Goal: Task Accomplishment & Management: Complete application form

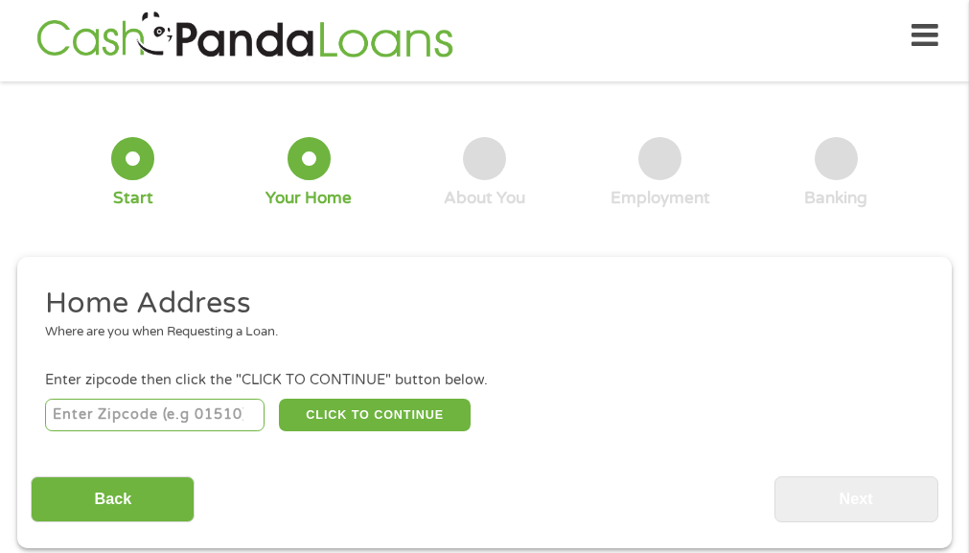
click at [82, 409] on input "number" at bounding box center [154, 415] width 219 height 33
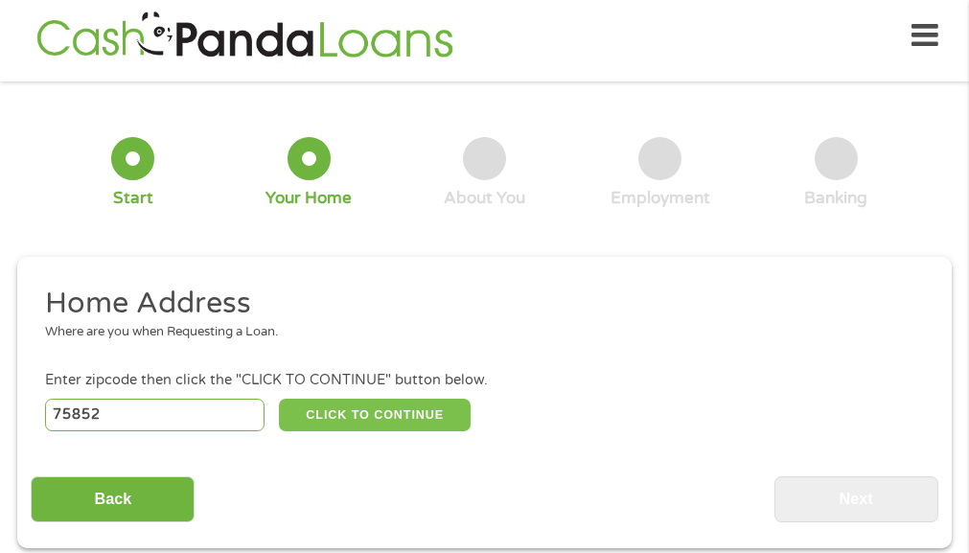
type input "75852"
click at [375, 415] on button "CLICK TO CONTINUE" at bounding box center [375, 415] width 193 height 33
type input "75852"
type input "Midway"
select select "[US_STATE]"
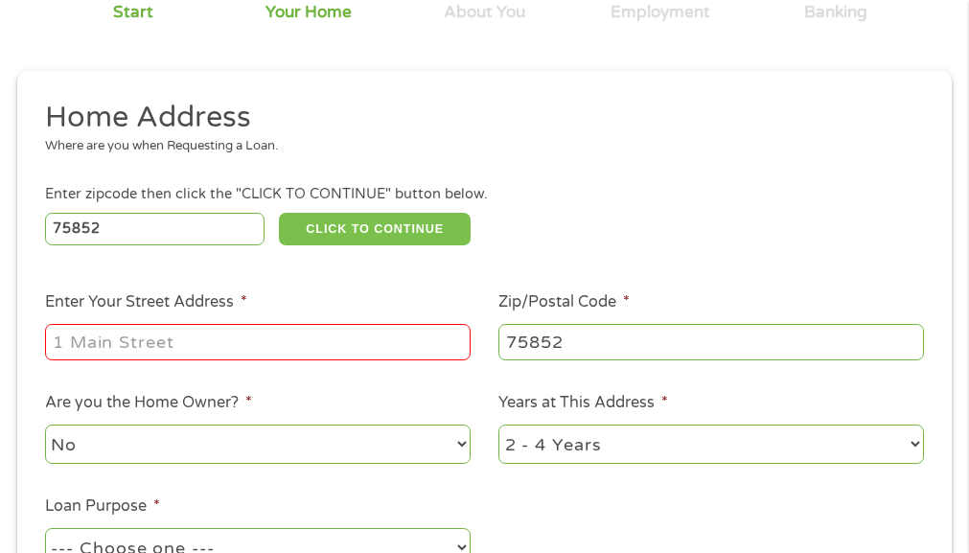
scroll to position [201, 0]
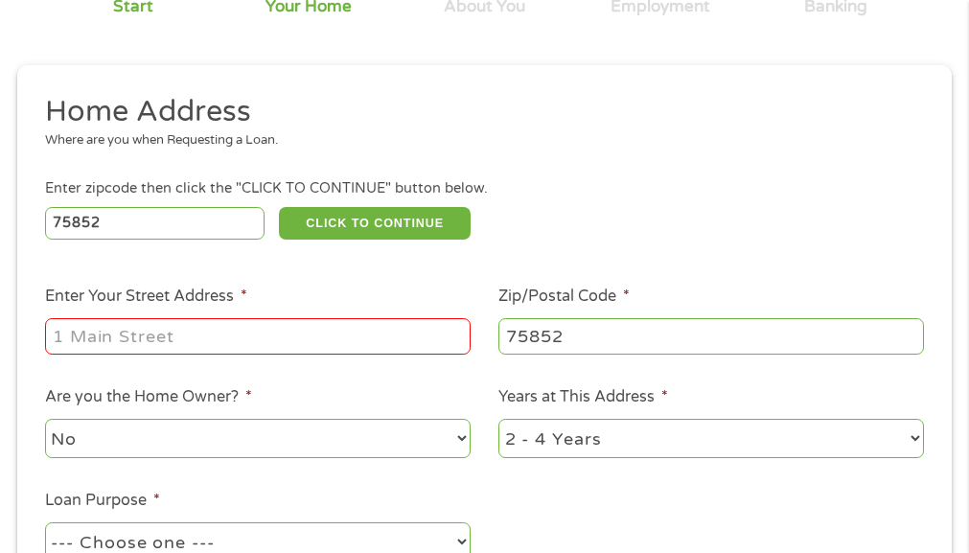
click at [148, 336] on input "Enter Your Street Address *" at bounding box center [258, 336] width 426 height 36
type input "[STREET_ADDRESS][PERSON_NAME]"
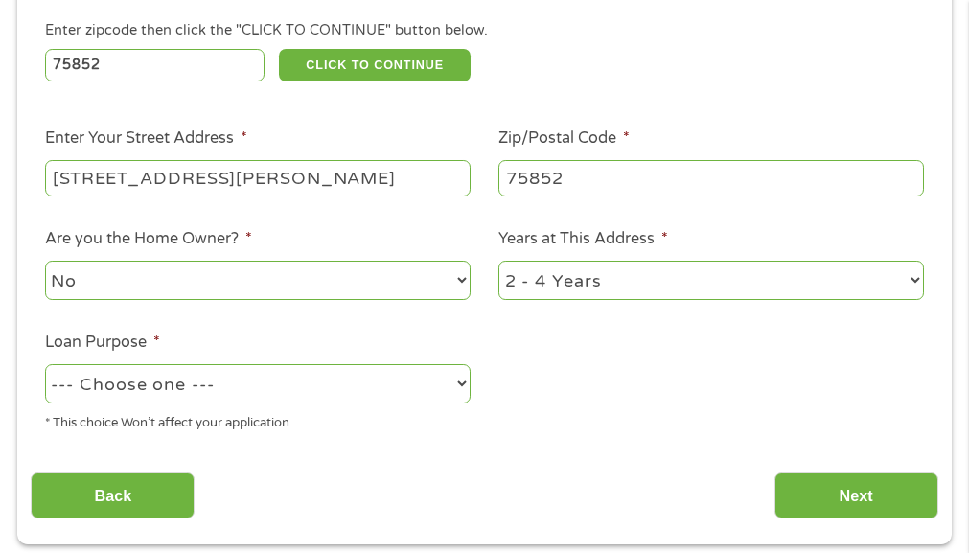
scroll to position [393, 0]
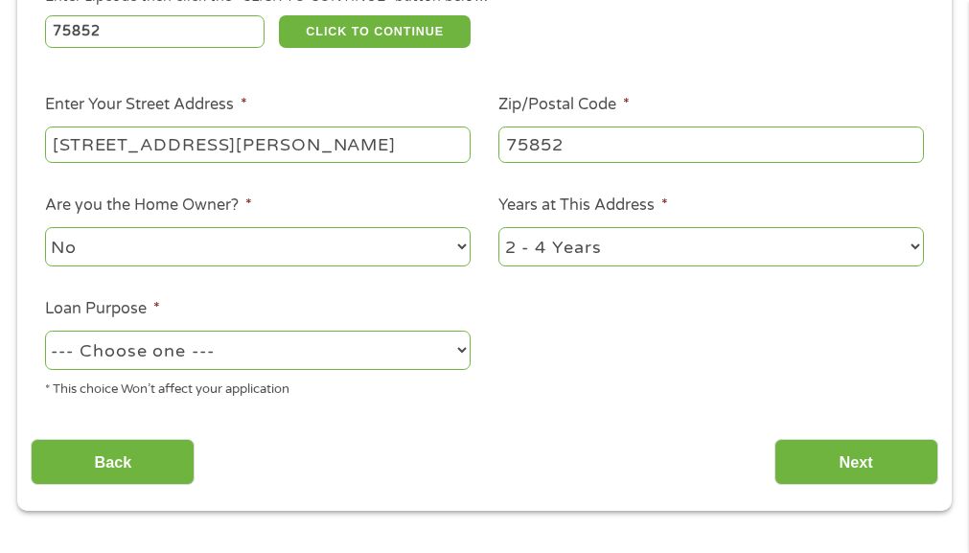
click at [457, 351] on select "--- Choose one --- Pay Bills Debt Consolidation Home Improvement Major Purchase…" at bounding box center [258, 350] width 426 height 39
select select "paybills"
click at [45, 331] on select "--- Choose one --- Pay Bills Debt Consolidation Home Improvement Major Purchase…" at bounding box center [258, 350] width 426 height 39
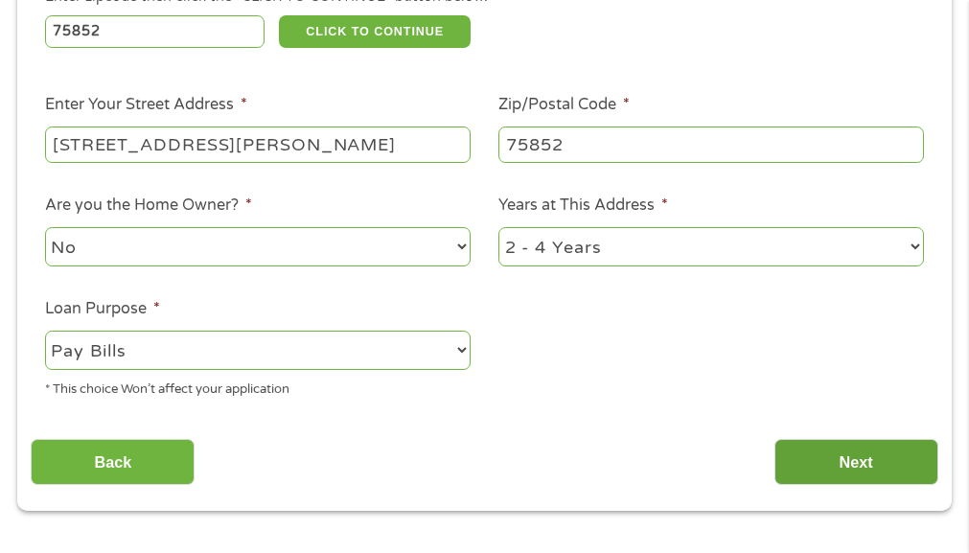
click at [864, 460] on input "Next" at bounding box center [856, 462] width 164 height 47
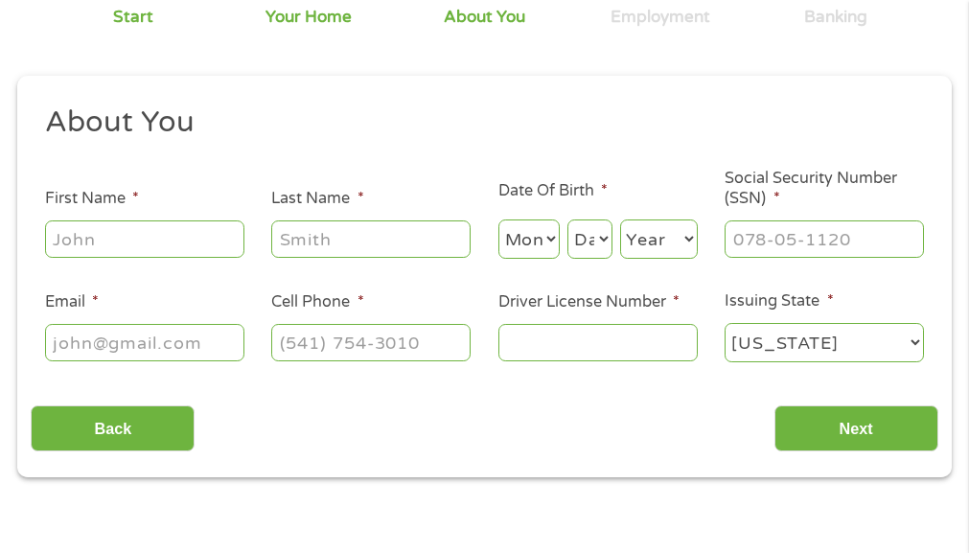
scroll to position [201, 0]
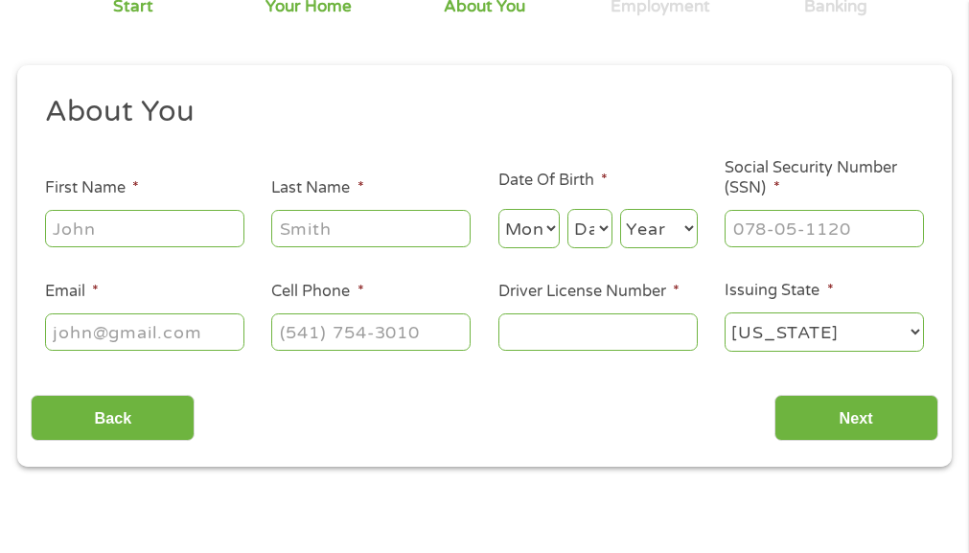
drag, startPoint x: 65, startPoint y: 236, endPoint x: 126, endPoint y: 239, distance: 60.5
click at [65, 236] on input "First Name *" at bounding box center [144, 228] width 199 height 36
type input "[PERSON_NAME]"
click at [371, 235] on input "Last Name *" at bounding box center [370, 228] width 199 height 36
type input "[PERSON_NAME]"
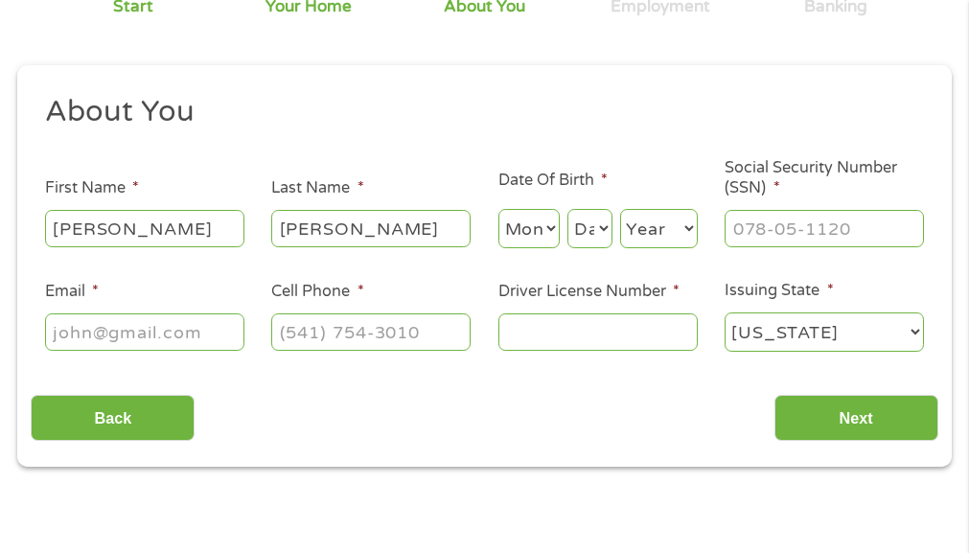
click at [546, 226] on select "Month 1 2 3 4 5 6 7 8 9 10 11 12" at bounding box center [529, 228] width 62 height 39
select select "12"
click at [498, 209] on select "Month 1 2 3 4 5 6 7 8 9 10 11 12" at bounding box center [529, 228] width 62 height 39
click at [599, 229] on select "Day 1 2 3 4 5 6 7 8 9 10 11 12 13 14 15 16 17 18 19 20 21 22 23 24 25 26 27 28 …" at bounding box center [589, 228] width 44 height 39
select select "15"
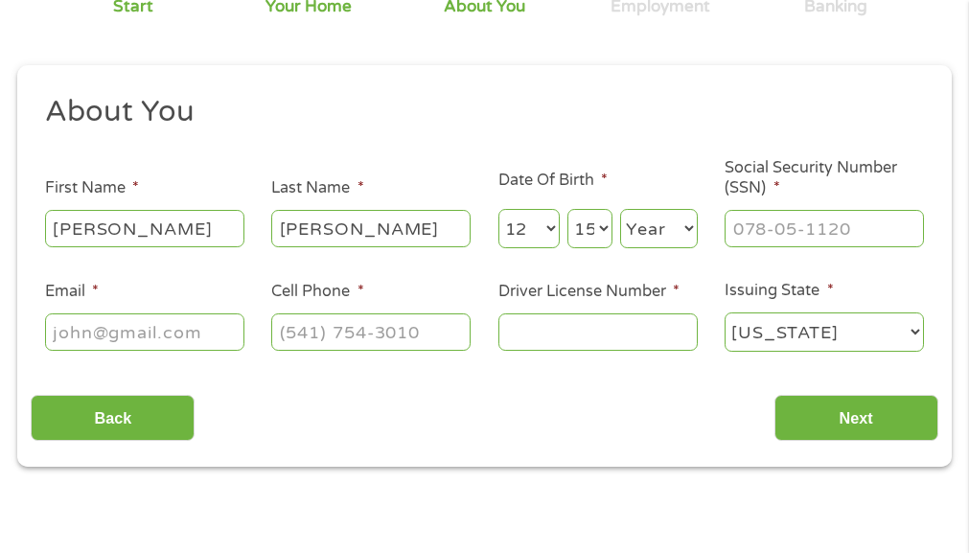
click at [567, 209] on select "Day 1 2 3 4 5 6 7 8 9 10 11 12 13 14 15 16 17 18 19 20 21 22 23 24 25 26 27 28 …" at bounding box center [589, 228] width 44 height 39
click at [687, 231] on select "Year [DATE] 2006 2005 2004 2003 2002 2001 2000 1999 1998 1997 1996 1995 1994 19…" at bounding box center [659, 228] width 78 height 39
select select "1976"
click at [620, 209] on select "Year [DATE] 2006 2005 2004 2003 2002 2001 2000 1999 1998 1997 1996 1995 1994 19…" at bounding box center [659, 228] width 78 height 39
click at [753, 242] on input "___-__-____" at bounding box center [824, 228] width 199 height 36
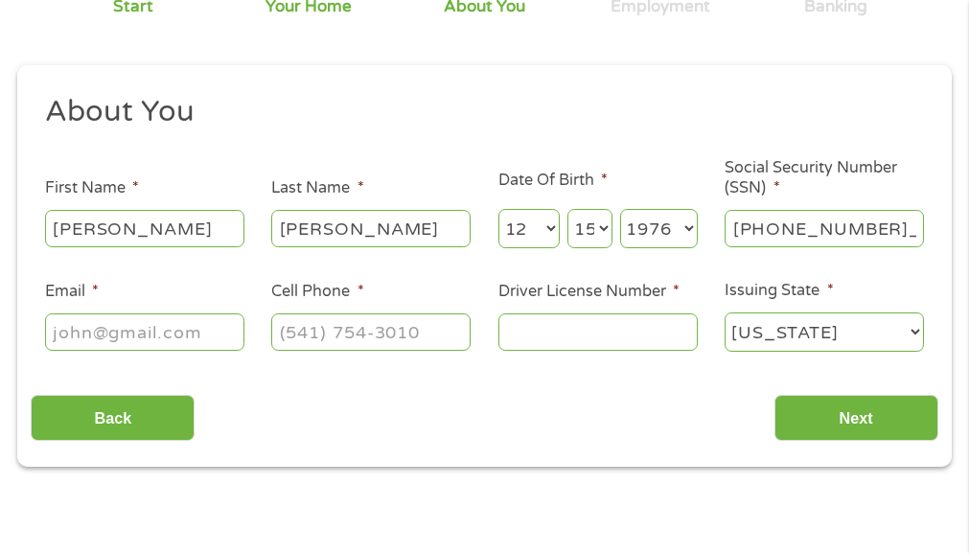
type input "465-85-9519"
click at [213, 328] on input "Email *" at bounding box center [144, 331] width 199 height 36
type input "[EMAIL_ADDRESS][DOMAIN_NAME]"
type input "[PHONE_NUMBER]"
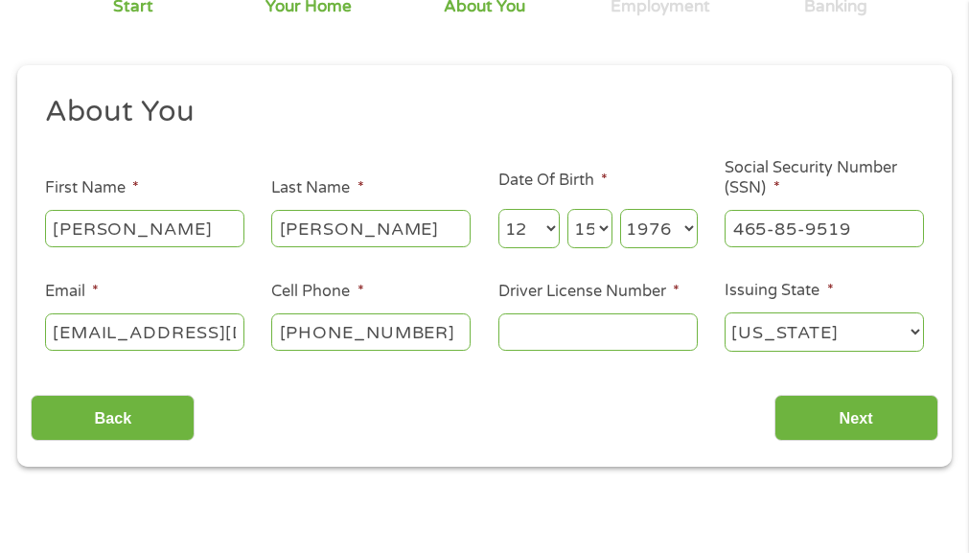
click at [597, 336] on input "Driver License Number *" at bounding box center [597, 331] width 199 height 36
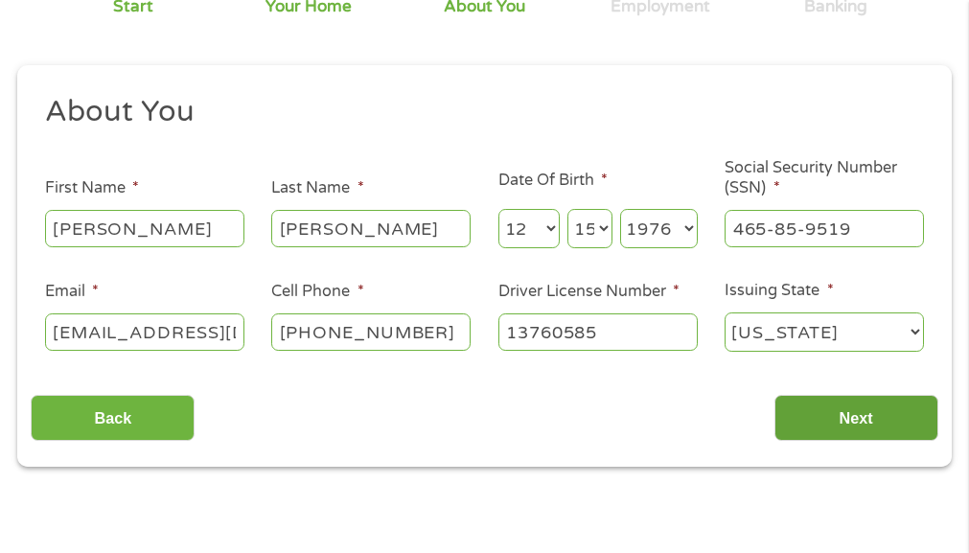
type input "13760585"
click at [884, 422] on input "Next" at bounding box center [856, 418] width 164 height 47
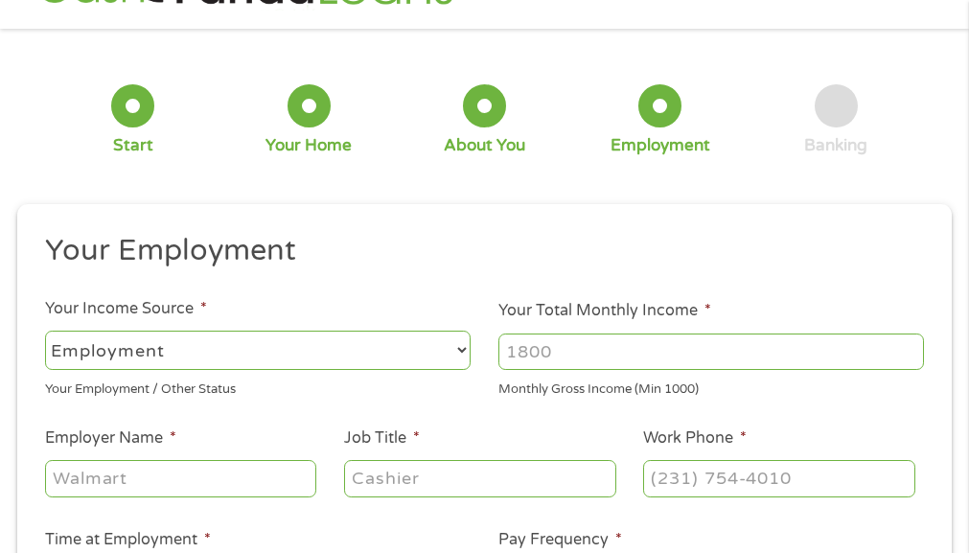
scroll to position [105, 0]
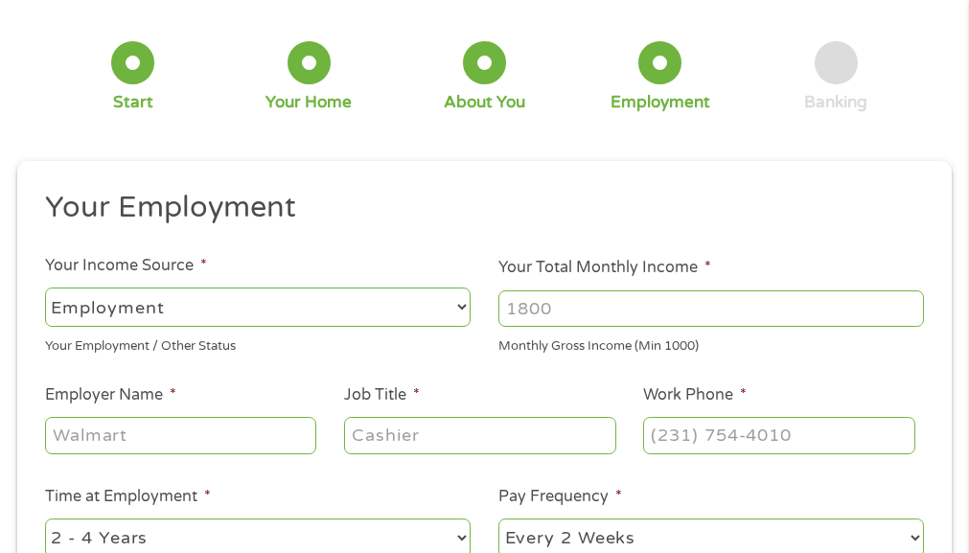
click at [557, 311] on input "Your Total Monthly Income *" at bounding box center [711, 308] width 426 height 36
type input "9000"
click at [214, 411] on li "Employer Name *" at bounding box center [180, 420] width 299 height 74
click at [214, 427] on input "Employer Name *" at bounding box center [180, 435] width 271 height 36
type input "North houston poleline"
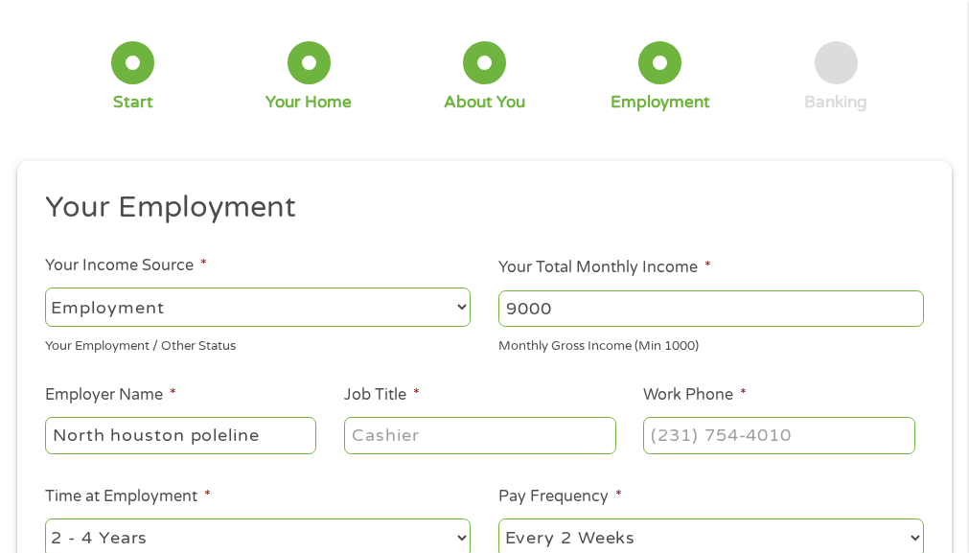
click at [427, 439] on input "Job Title *" at bounding box center [479, 435] width 271 height 36
type input "[PERSON_NAME]"
click at [764, 436] on input "(___) ___-____" at bounding box center [778, 435] width 271 height 36
type input "[PHONE_NUMBER]"
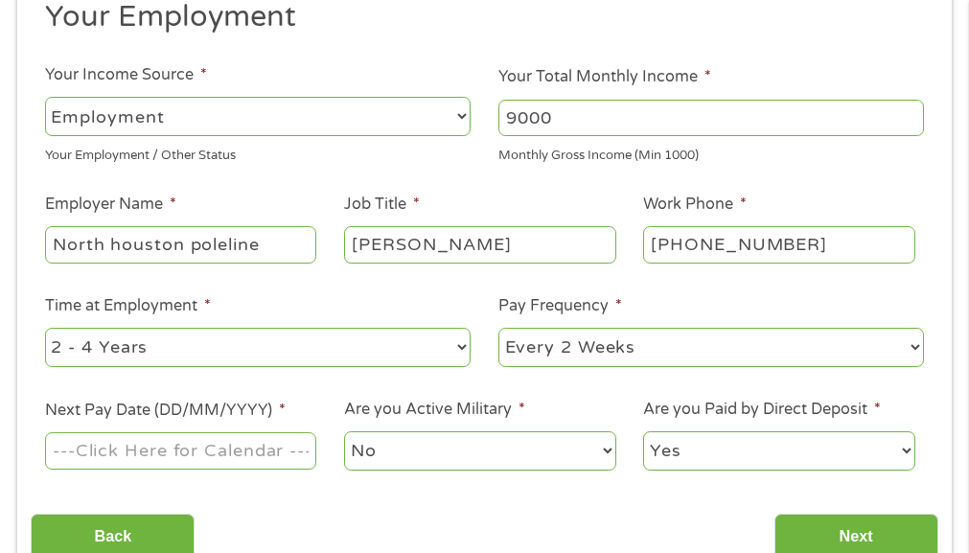
scroll to position [297, 0]
click at [458, 337] on select "--- Choose one --- 1 Year or less 1 - 2 Years 2 - 4 Years Over 4 Years" at bounding box center [258, 346] width 426 height 39
select select "60months"
click at [45, 327] on select "--- Choose one --- 1 Year or less 1 - 2 Years 2 - 4 Years Over 4 Years" at bounding box center [258, 346] width 426 height 39
click at [903, 346] on select "--- Choose one --- Every 2 Weeks Every Week Monthly Semi-Monthly" at bounding box center [711, 346] width 426 height 39
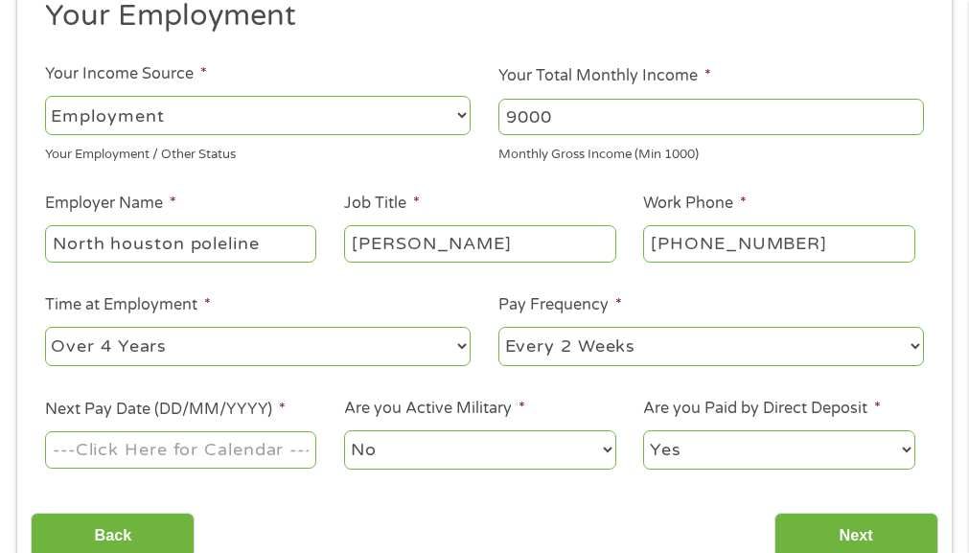
select select "weekly"
click at [498, 327] on select "--- Choose one --- Every 2 Weeks Every Week Monthly Semi-Monthly" at bounding box center [711, 346] width 426 height 39
click at [107, 450] on input "Next Pay Date (DD/MM/YYYY) *" at bounding box center [180, 449] width 271 height 36
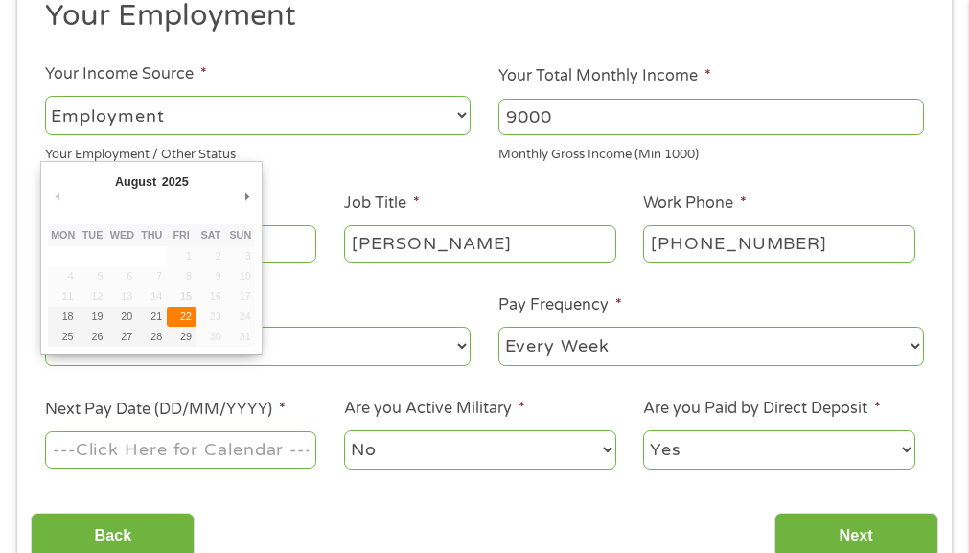
type input "[DATE]"
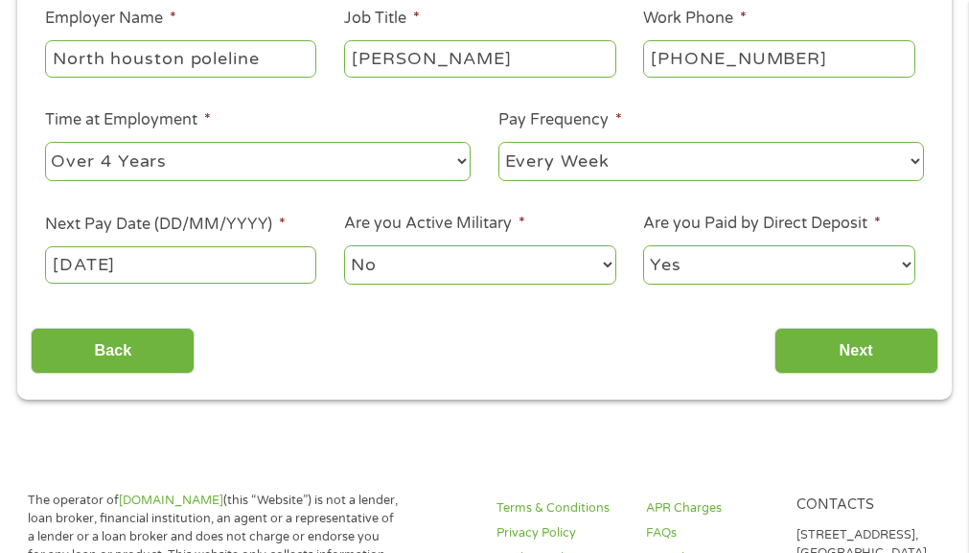
scroll to position [489, 0]
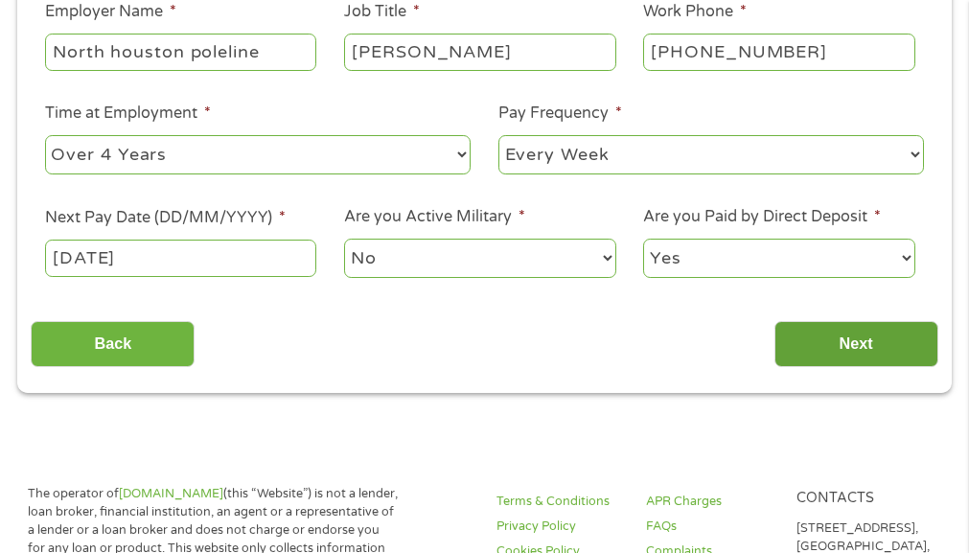
click at [860, 352] on input "Next" at bounding box center [856, 344] width 164 height 47
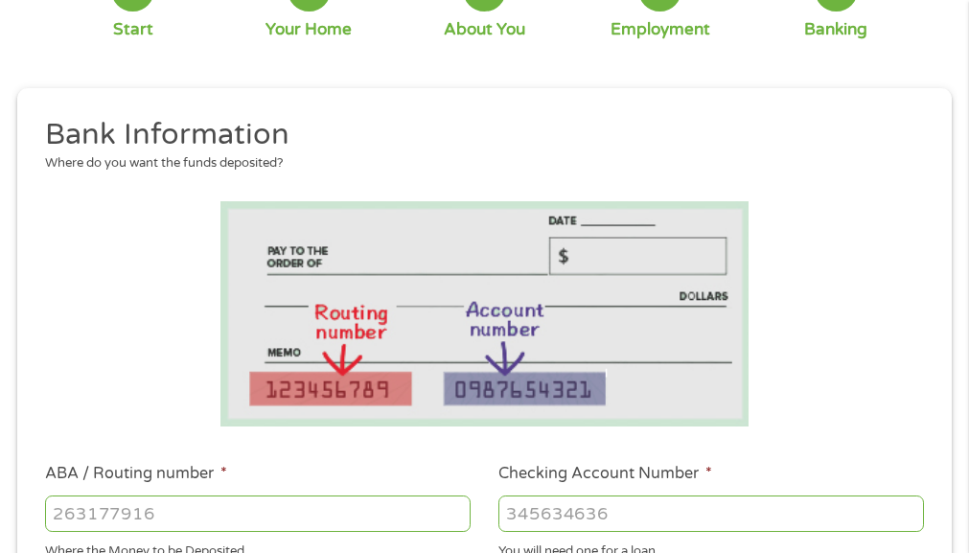
scroll to position [297, 0]
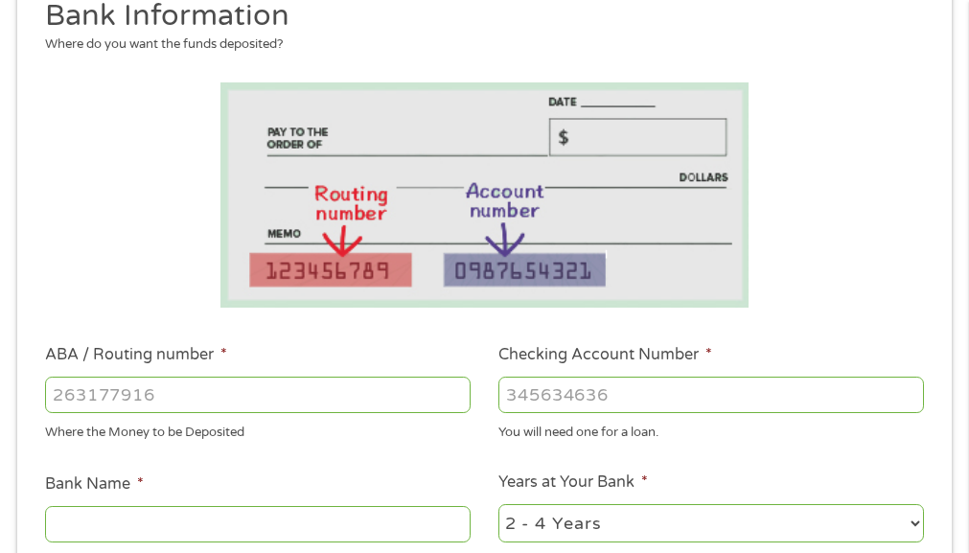
click at [150, 390] on input "ABA / Routing number *" at bounding box center [258, 395] width 426 height 36
type input "071921891"
type input "PNC BANK NA"
type input "071921891"
click at [535, 399] on input "Checking Account Number *" at bounding box center [711, 395] width 426 height 36
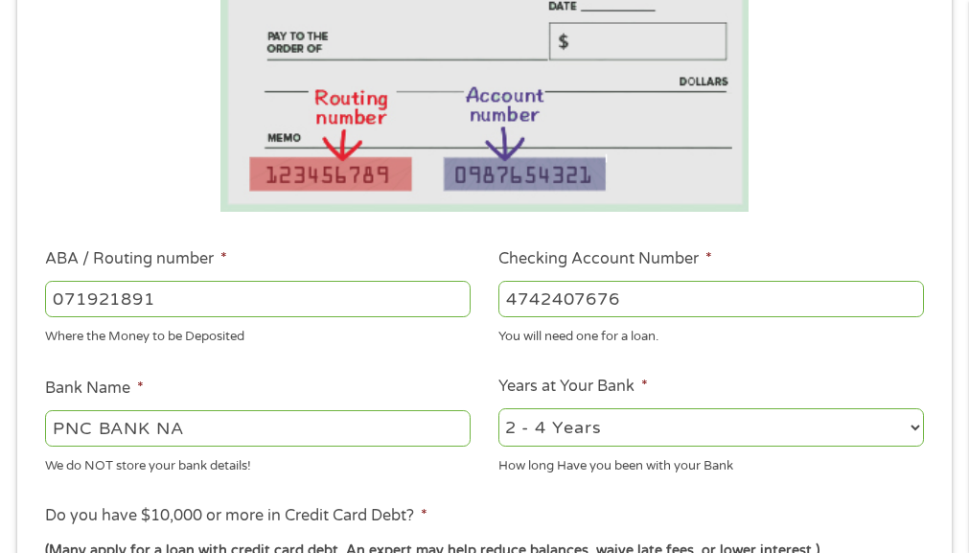
scroll to position [489, 0]
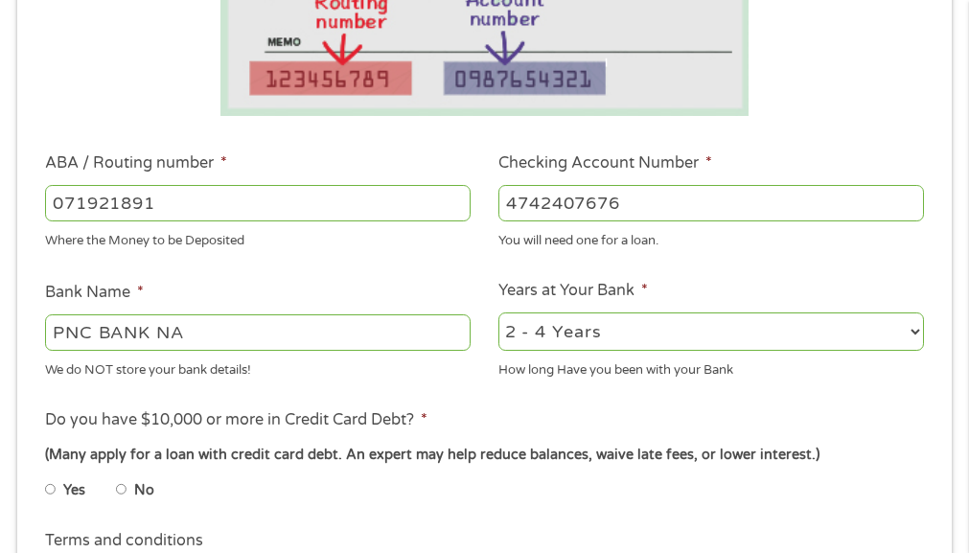
type input "4742407676"
click at [911, 329] on select "2 - 4 Years 6 - 12 Months 1 - 2 Years Over 4 Years" at bounding box center [711, 331] width 426 height 39
select select "12months"
click at [498, 312] on select "2 - 4 Years 6 - 12 Months 1 - 2 Years Over 4 Years" at bounding box center [711, 331] width 426 height 39
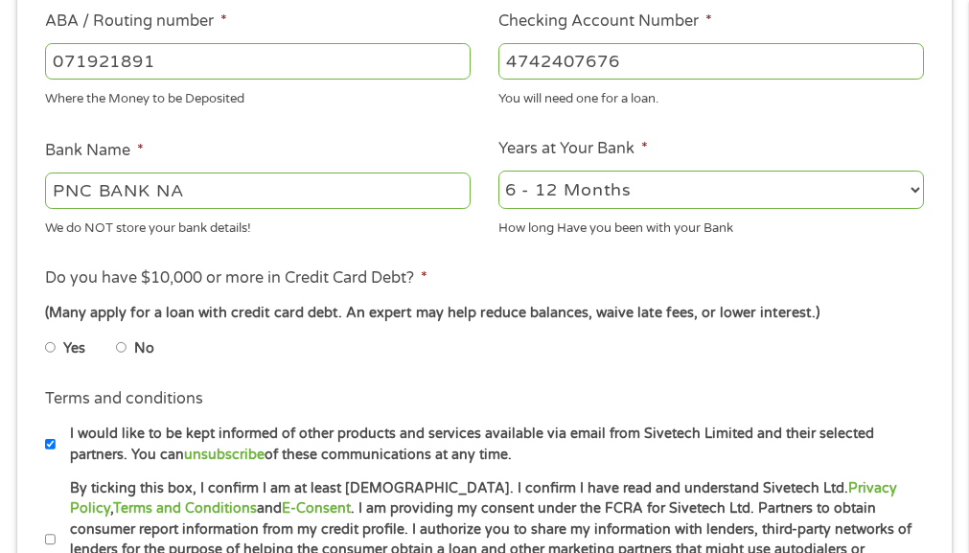
scroll to position [681, 0]
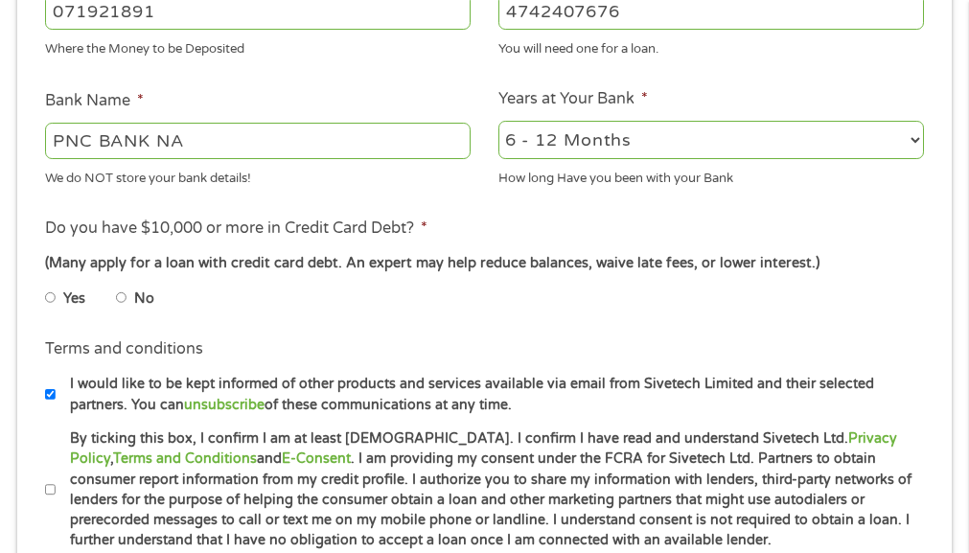
click at [122, 293] on input "No" at bounding box center [122, 298] width 12 height 31
radio input "true"
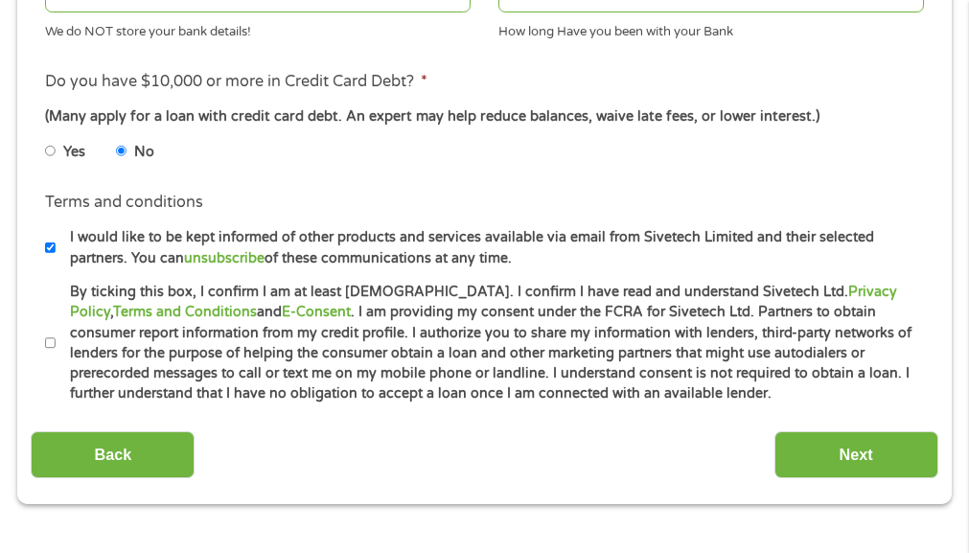
scroll to position [872, 0]
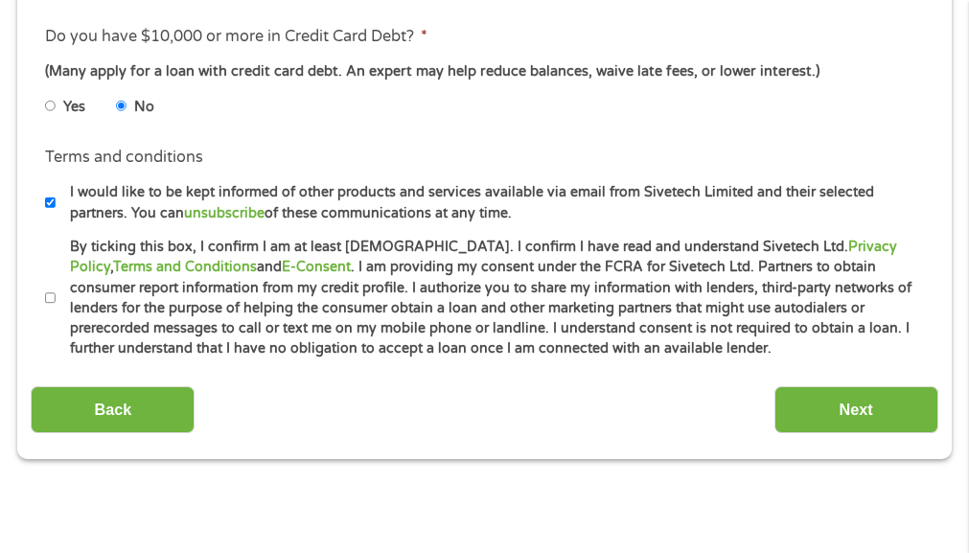
click at [53, 298] on input "By ticking this box, I confirm I am at least [DEMOGRAPHIC_DATA]. I confirm I ha…" at bounding box center [51, 298] width 12 height 31
checkbox input "true"
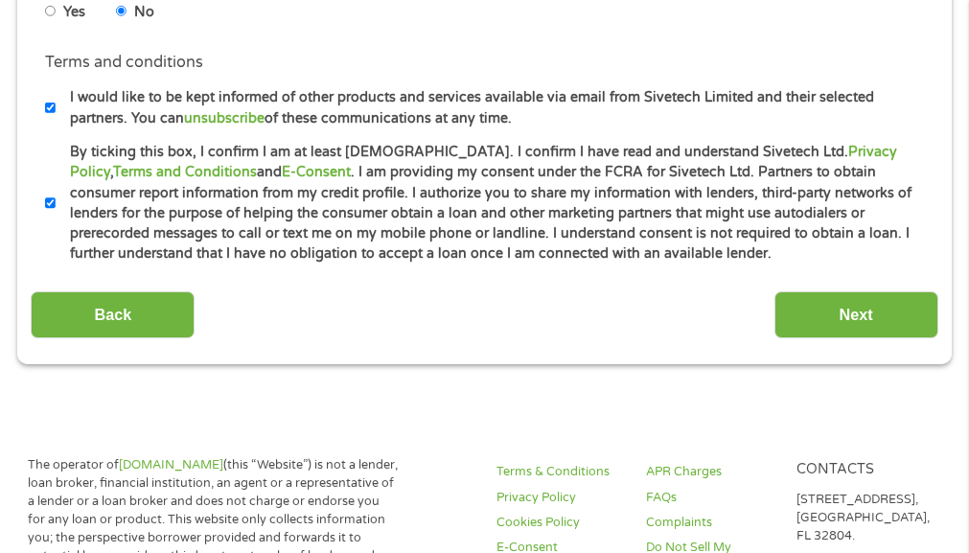
scroll to position [968, 0]
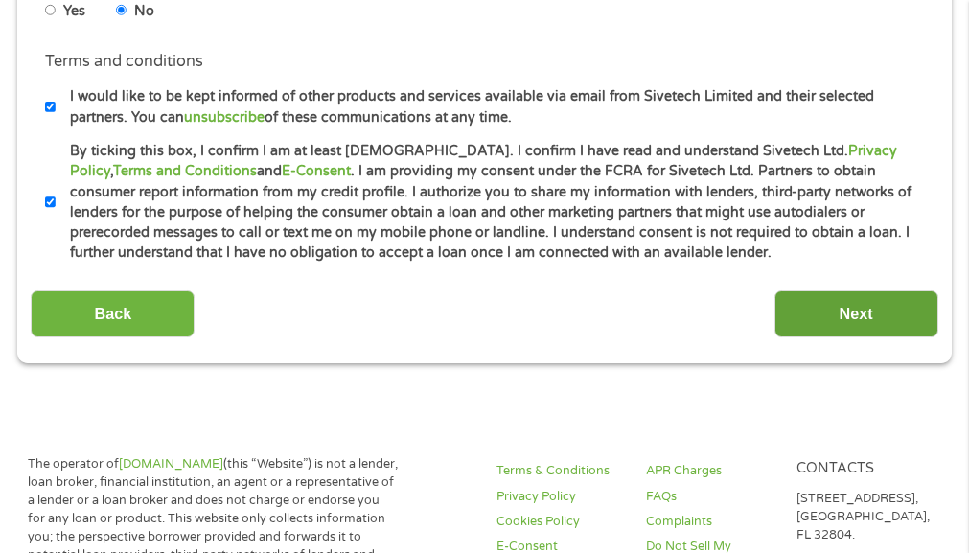
click at [801, 318] on input "Next" at bounding box center [856, 313] width 164 height 47
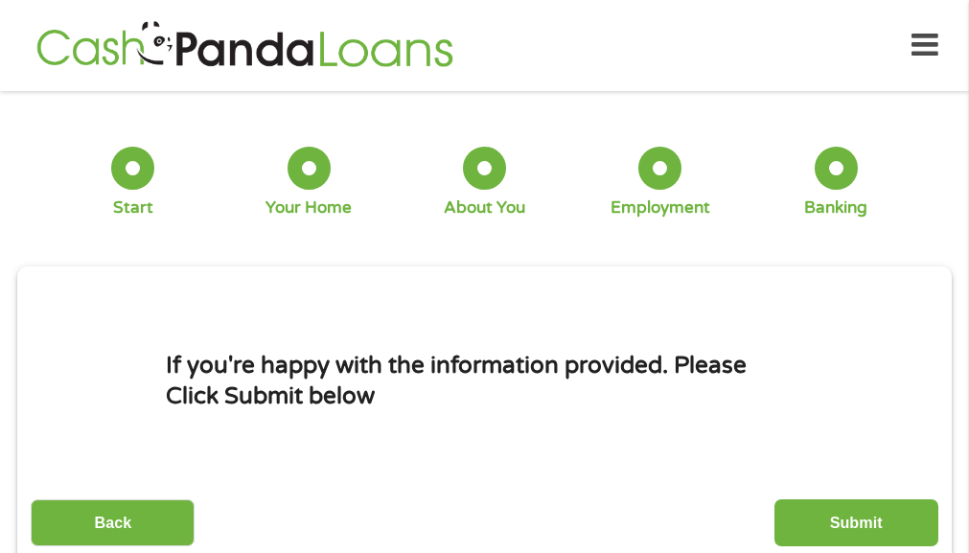
scroll to position [288, 0]
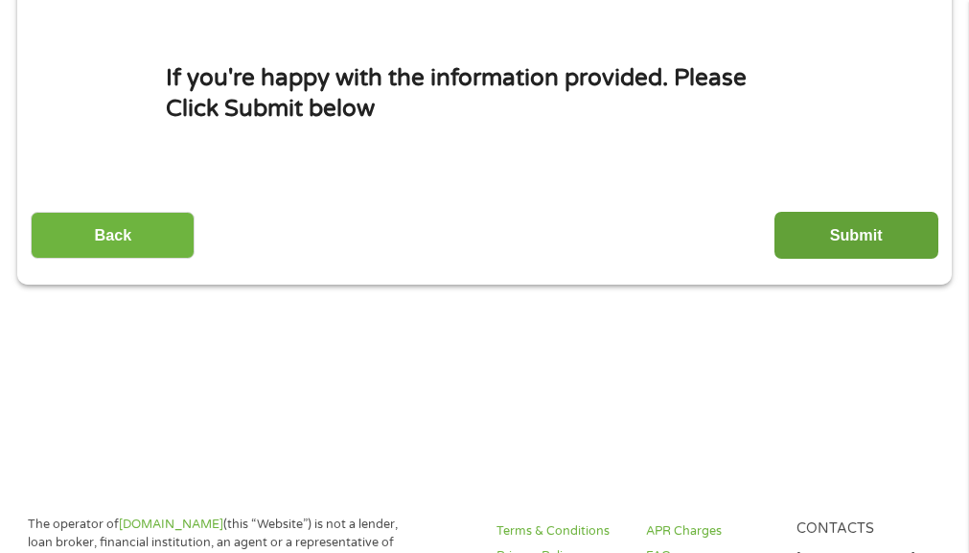
click at [829, 239] on input "Submit" at bounding box center [856, 235] width 164 height 47
